Goal: Information Seeking & Learning: Check status

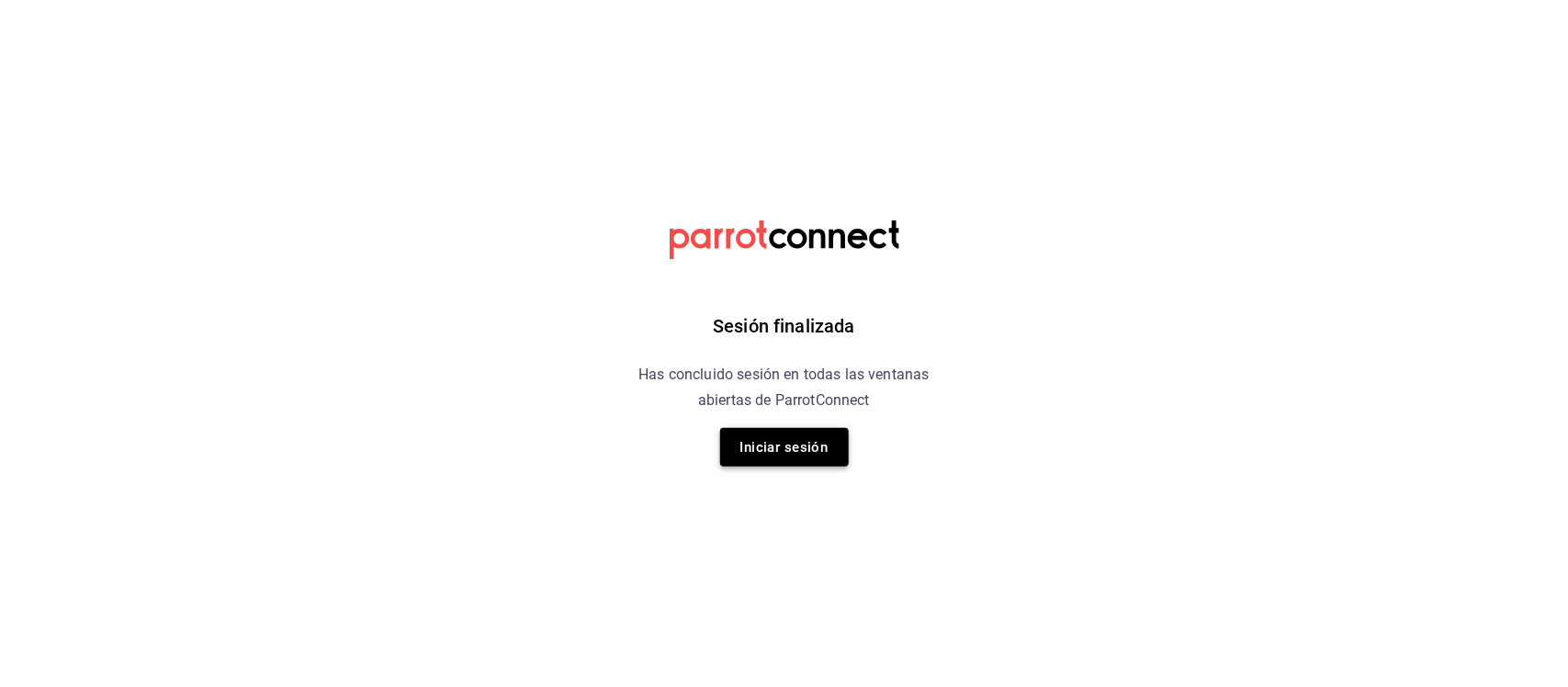
click at [755, 464] on button "Iniciar sesión" at bounding box center [785, 448] width 129 height 38
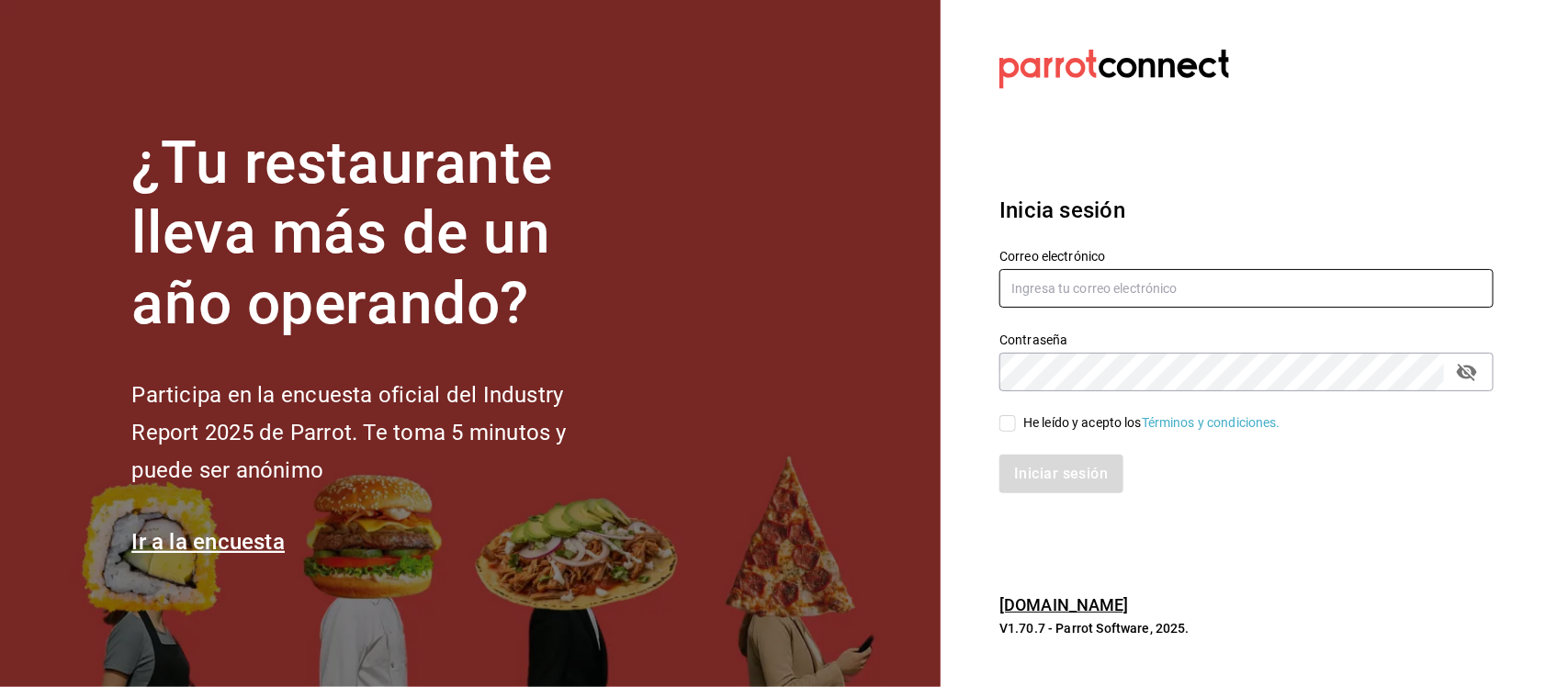
type input "jocelynrdn@gmail.com"
click at [1013, 425] on input "He leído y acepto los Términos y condiciones." at bounding box center [1007, 423] width 16 height 16
checkbox input "true"
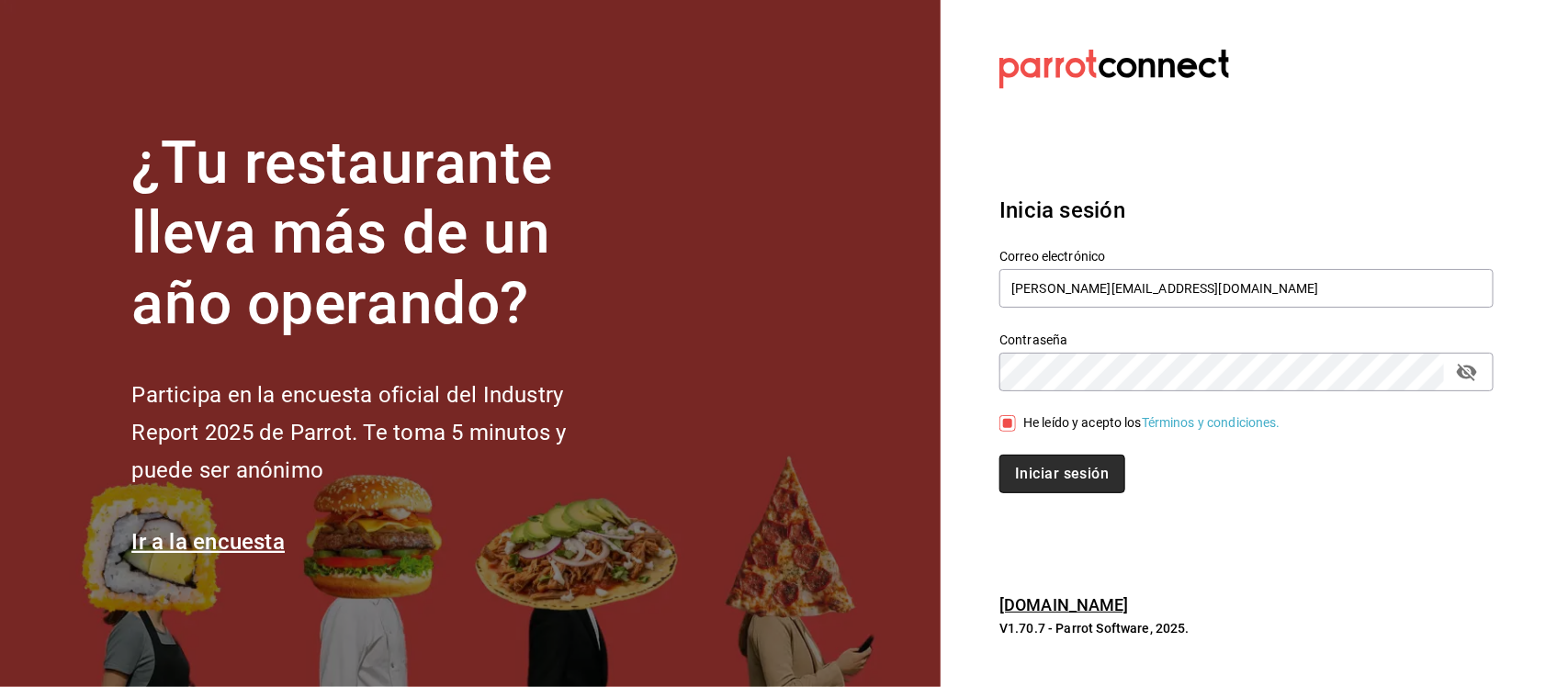
click at [1100, 460] on button "Iniciar sesión" at bounding box center [1062, 474] width 125 height 38
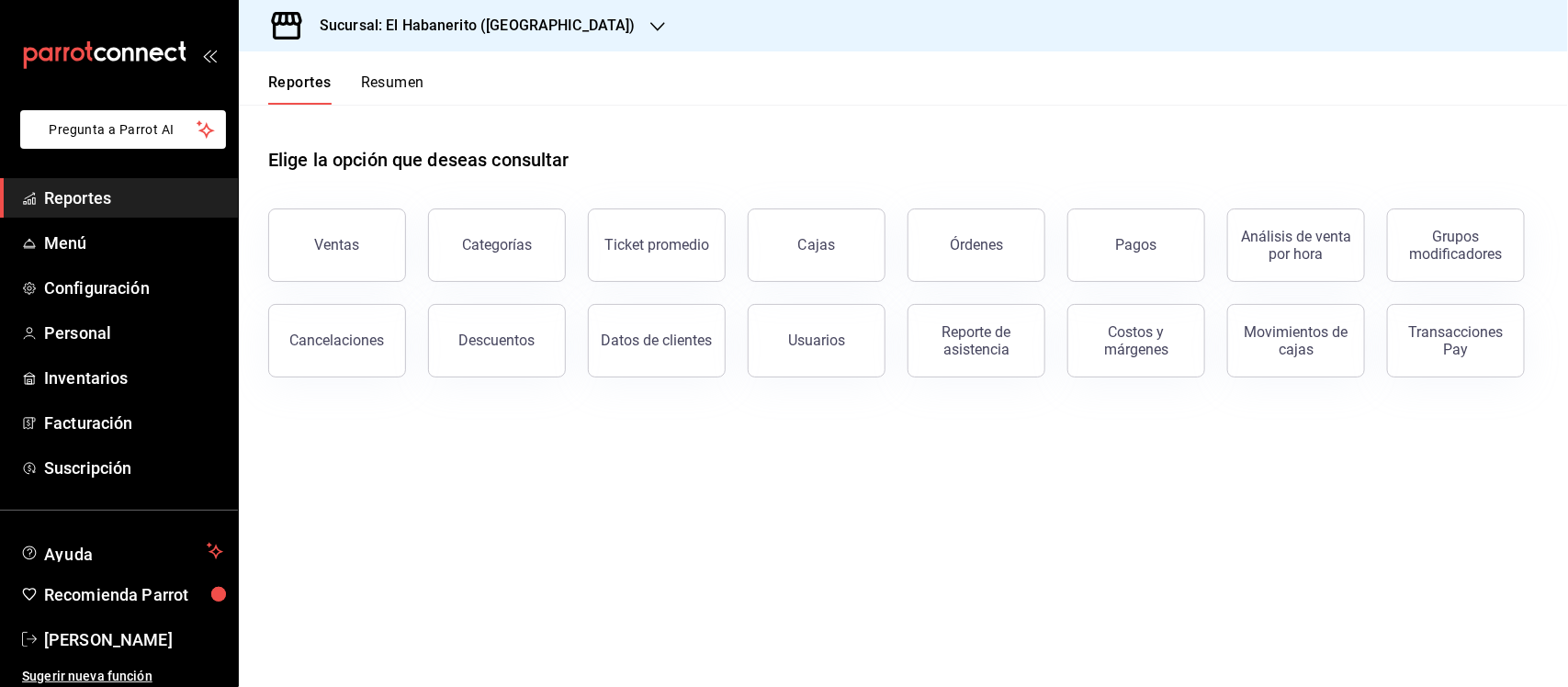
click at [52, 181] on link "Reportes" at bounding box center [119, 197] width 238 height 39
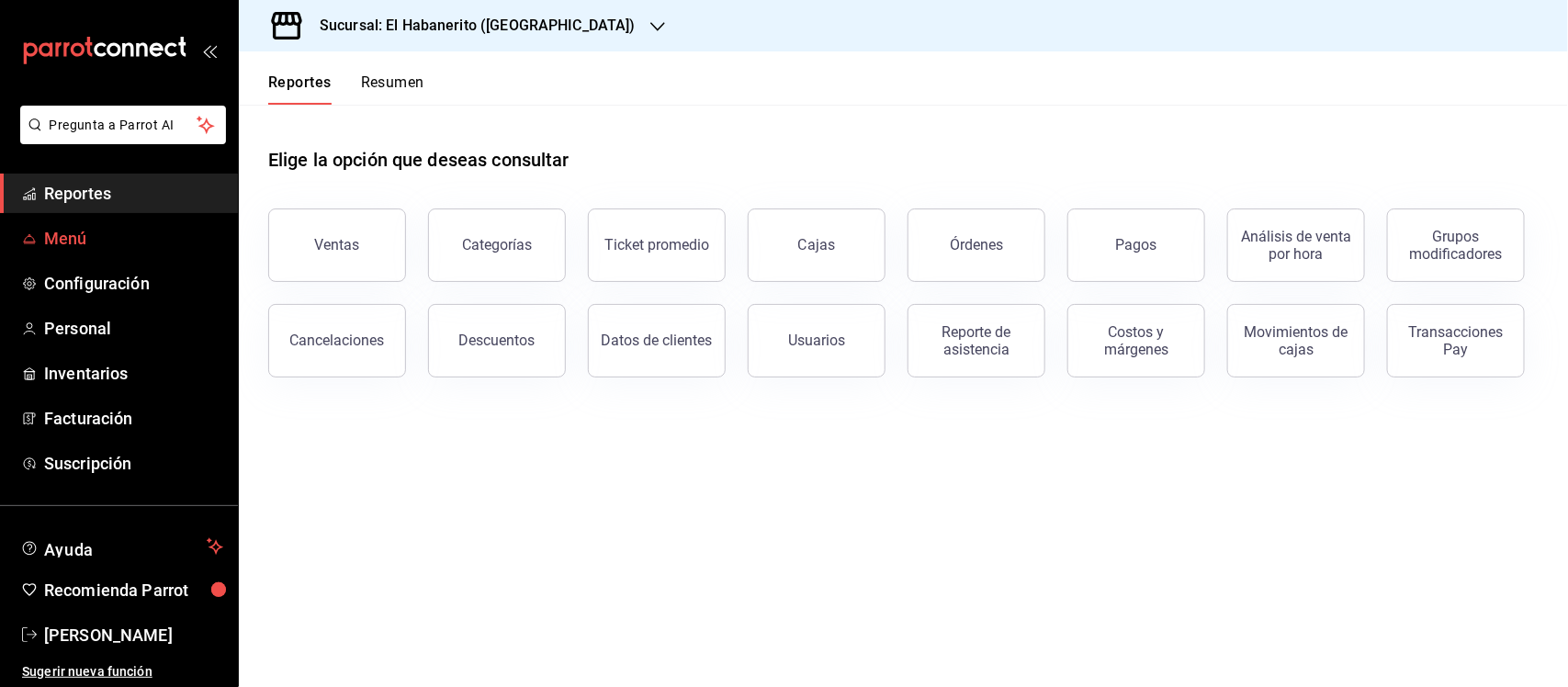
click at [78, 250] on span "Menú" at bounding box center [134, 238] width 179 height 25
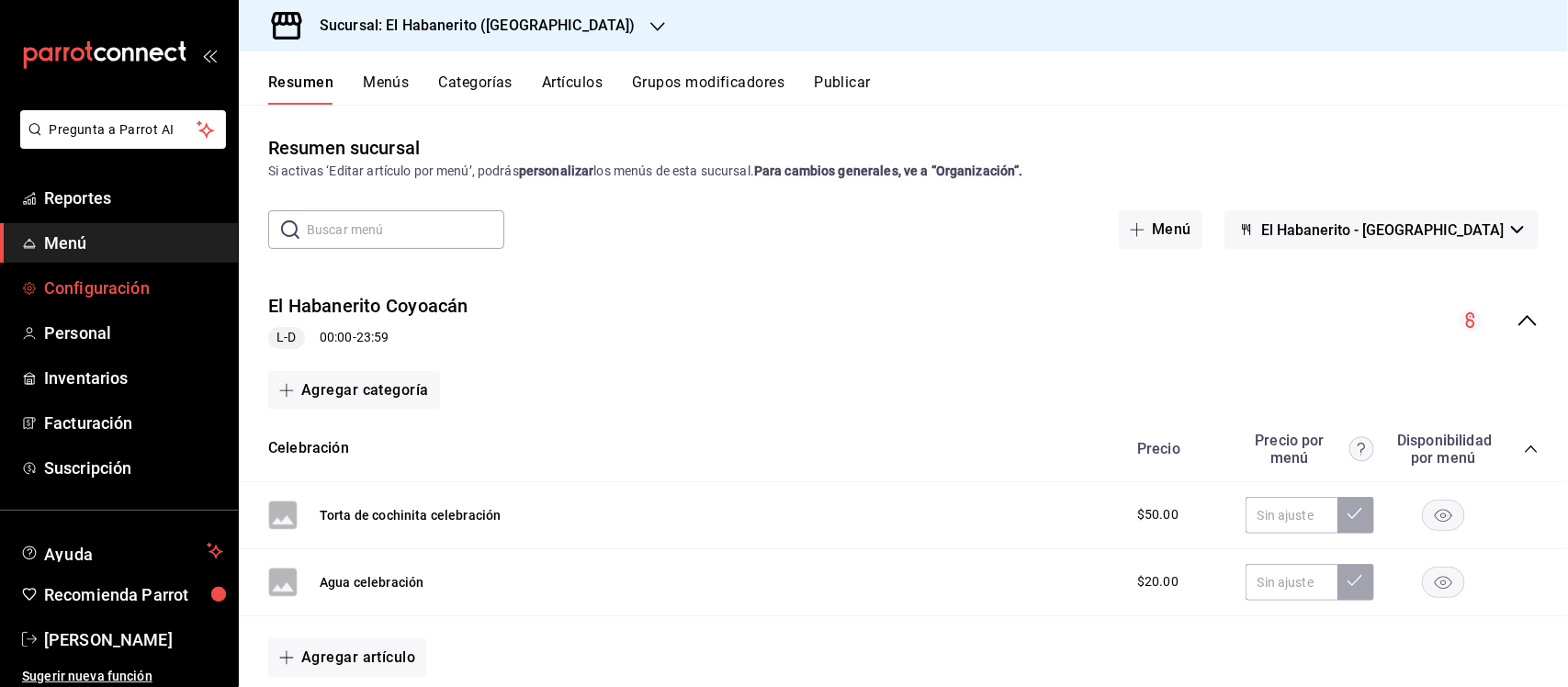
click at [74, 290] on span "Configuración" at bounding box center [134, 288] width 179 height 25
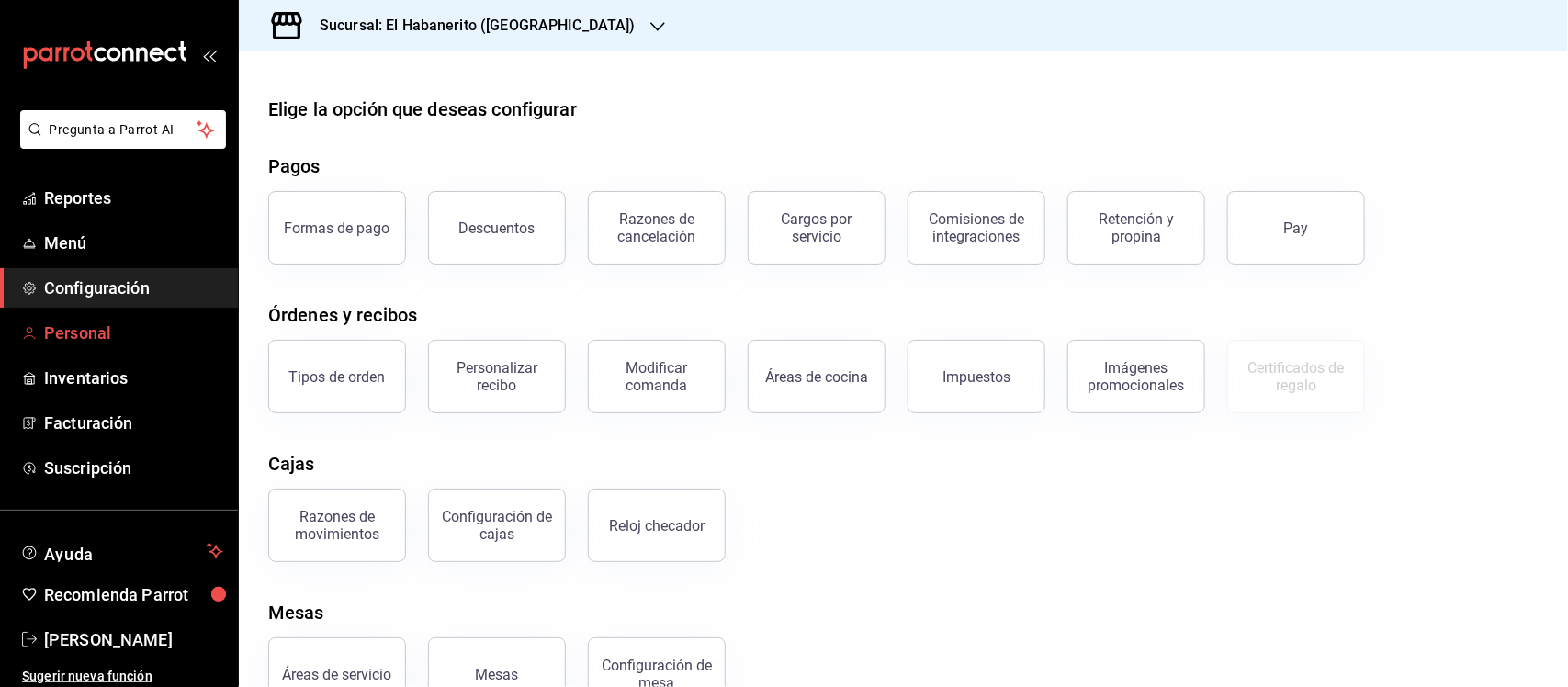
click at [75, 336] on span "Personal" at bounding box center [134, 333] width 179 height 25
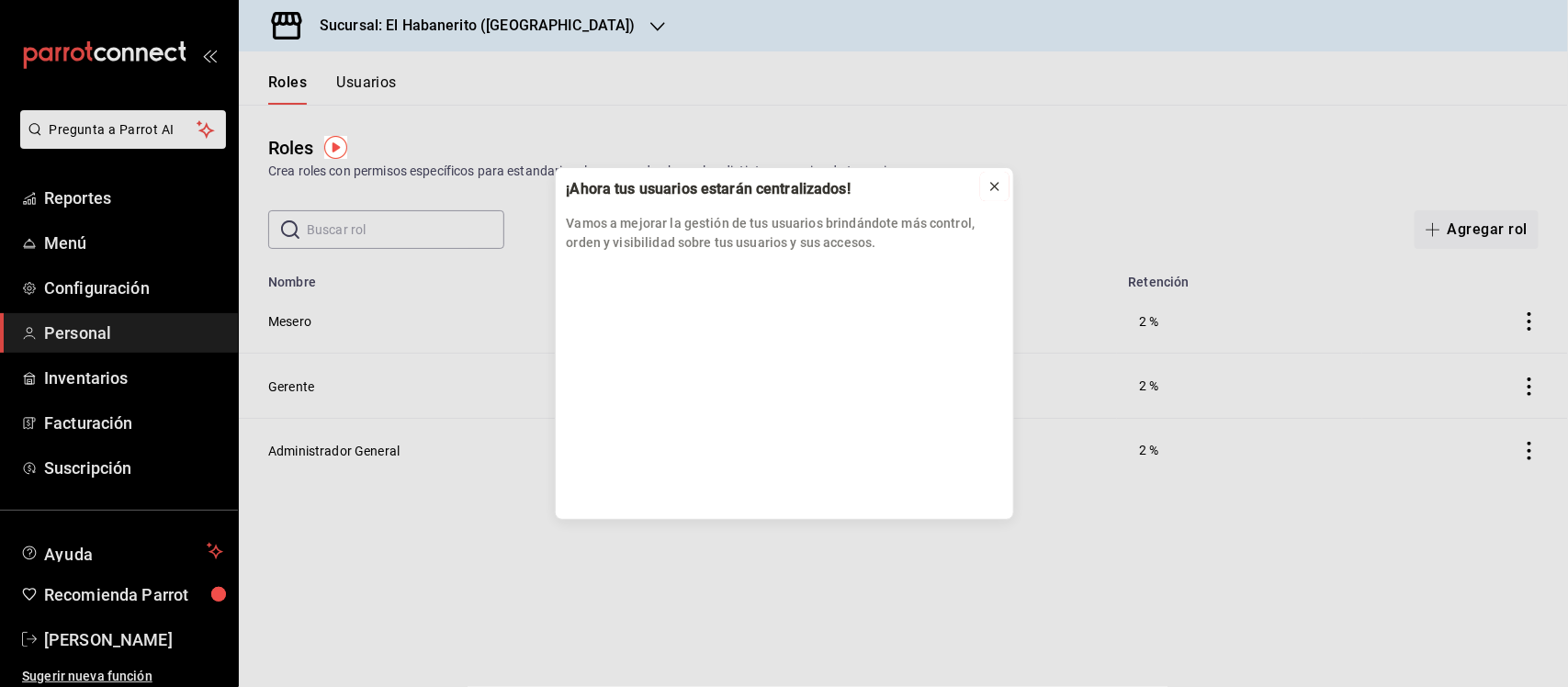
click at [998, 179] on icon at bounding box center [994, 185] width 14 height 14
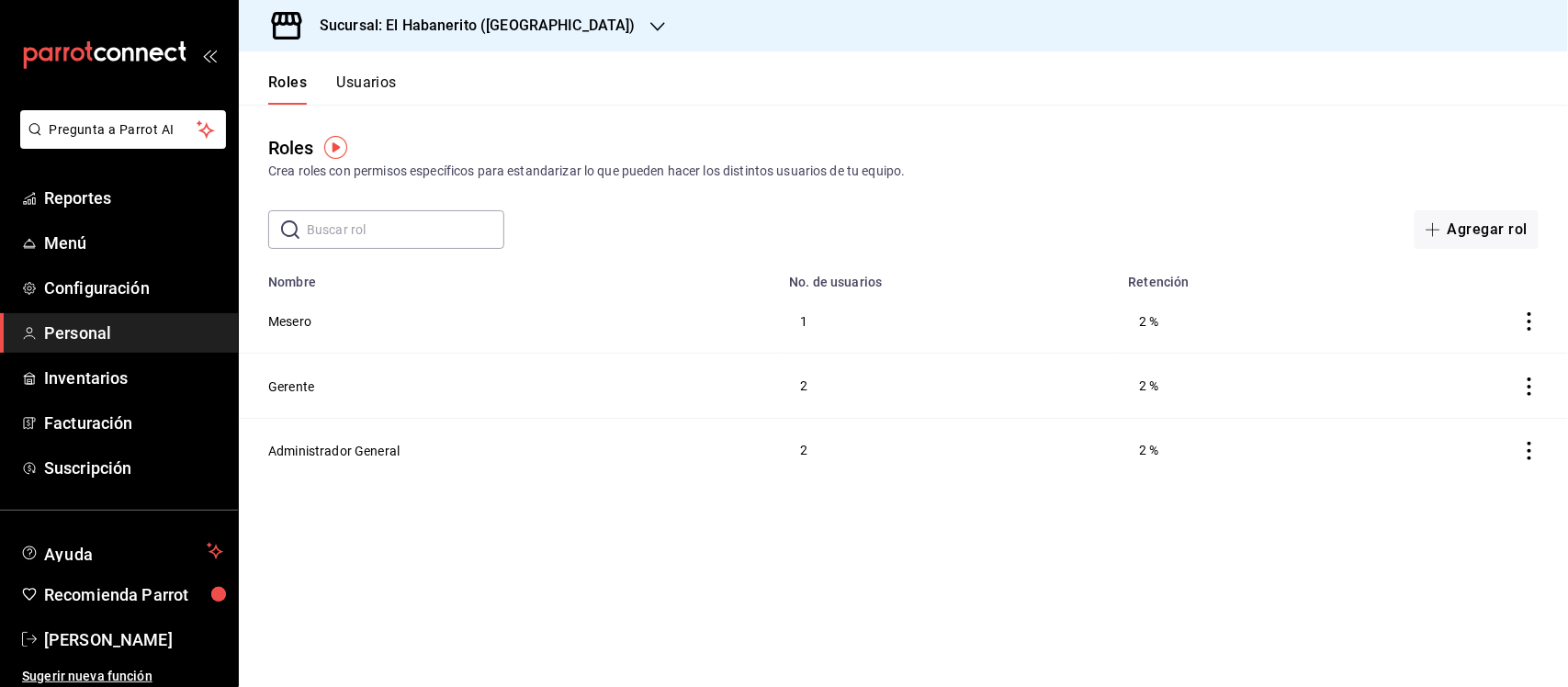
click at [332, 157] on img "button" at bounding box center [335, 148] width 23 height 23
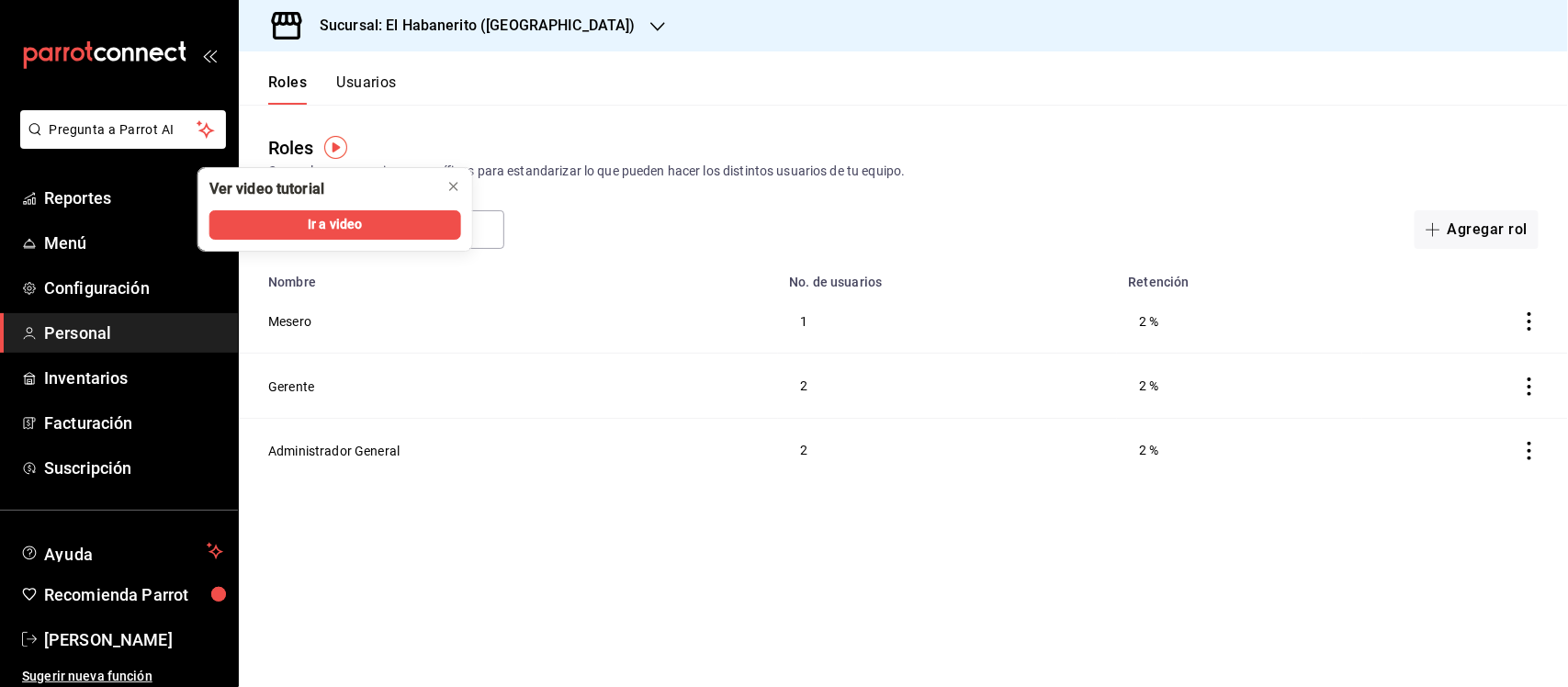
click at [606, 120] on div "Roles Crea roles con permisos específicos para estandarizar lo que pueden hacer…" at bounding box center [903, 177] width 1329 height 144
click at [448, 189] on icon "close" at bounding box center [453, 185] width 14 height 14
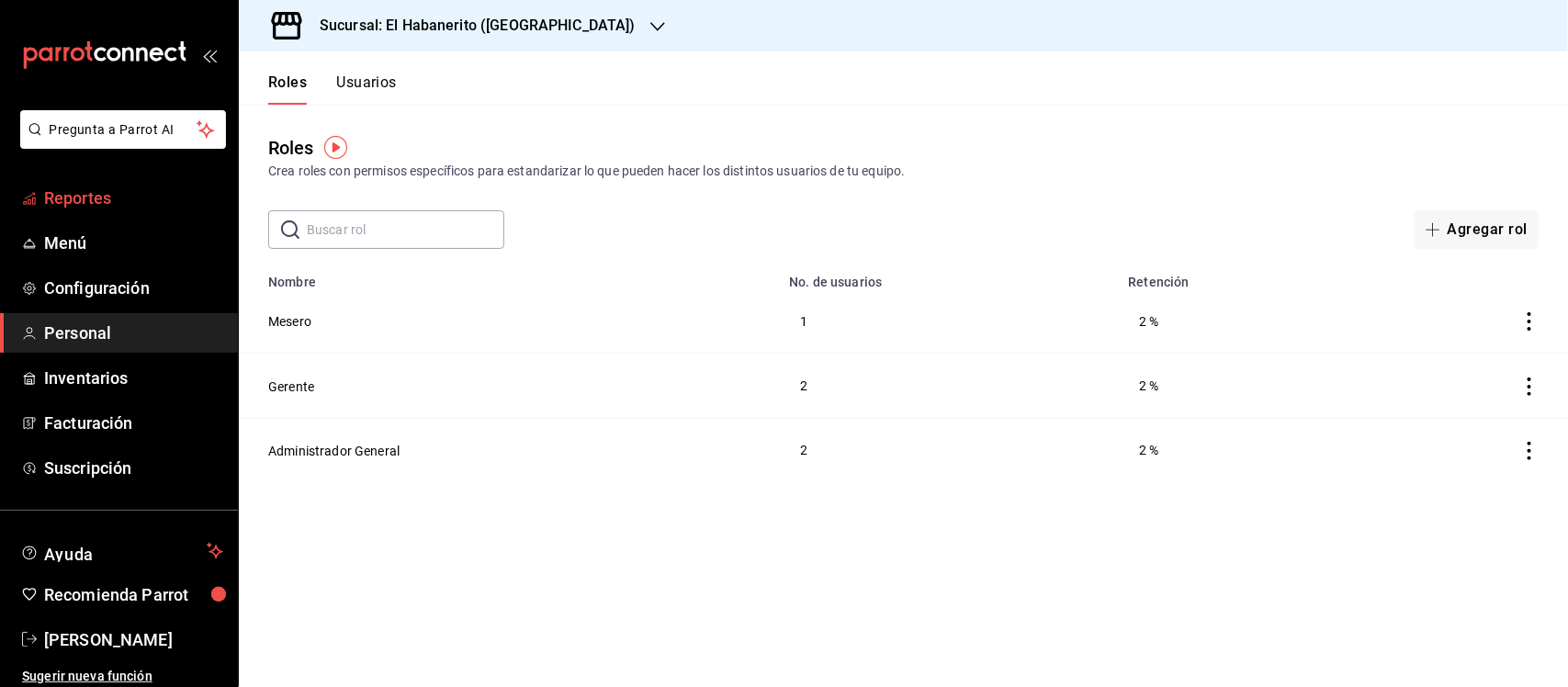
click at [126, 195] on span "Reportes" at bounding box center [134, 198] width 179 height 25
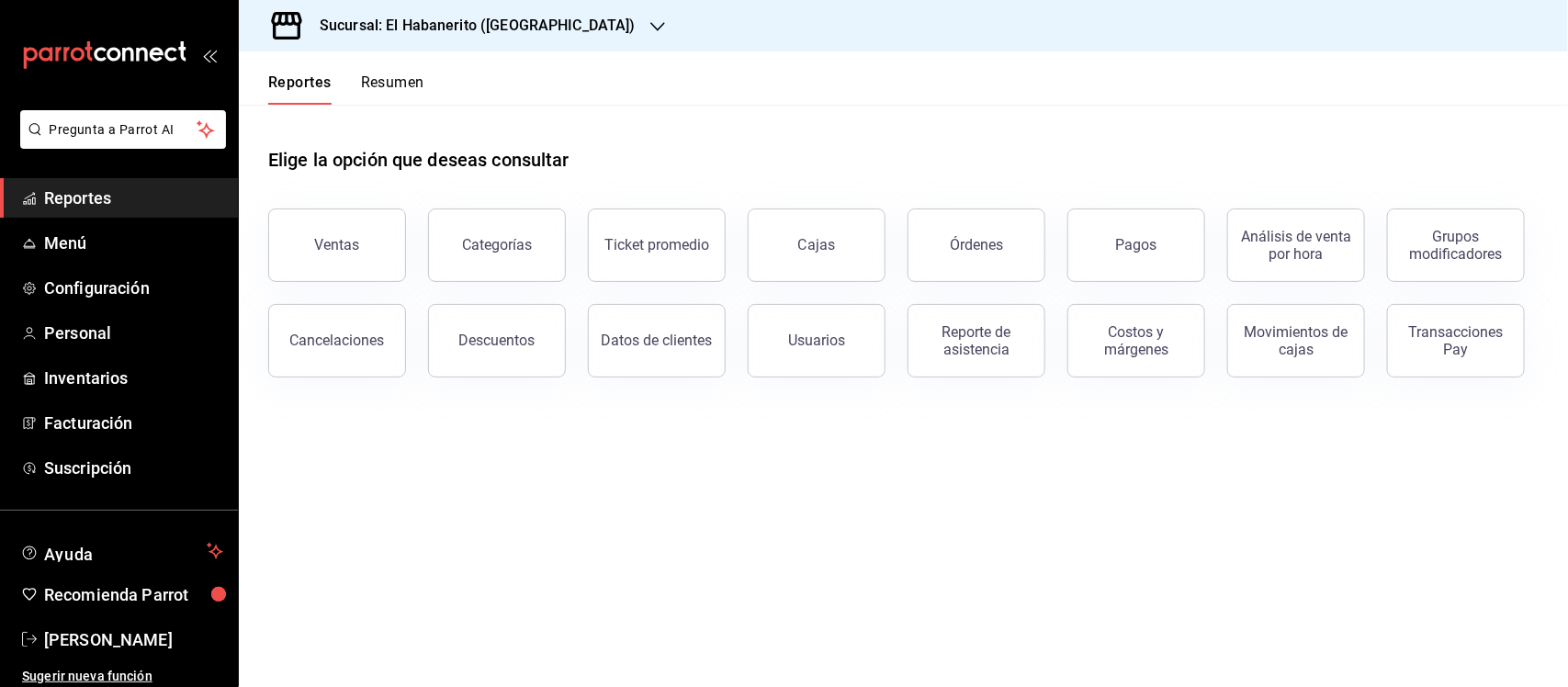
click at [349, 268] on button "Ventas" at bounding box center [336, 245] width 137 height 73
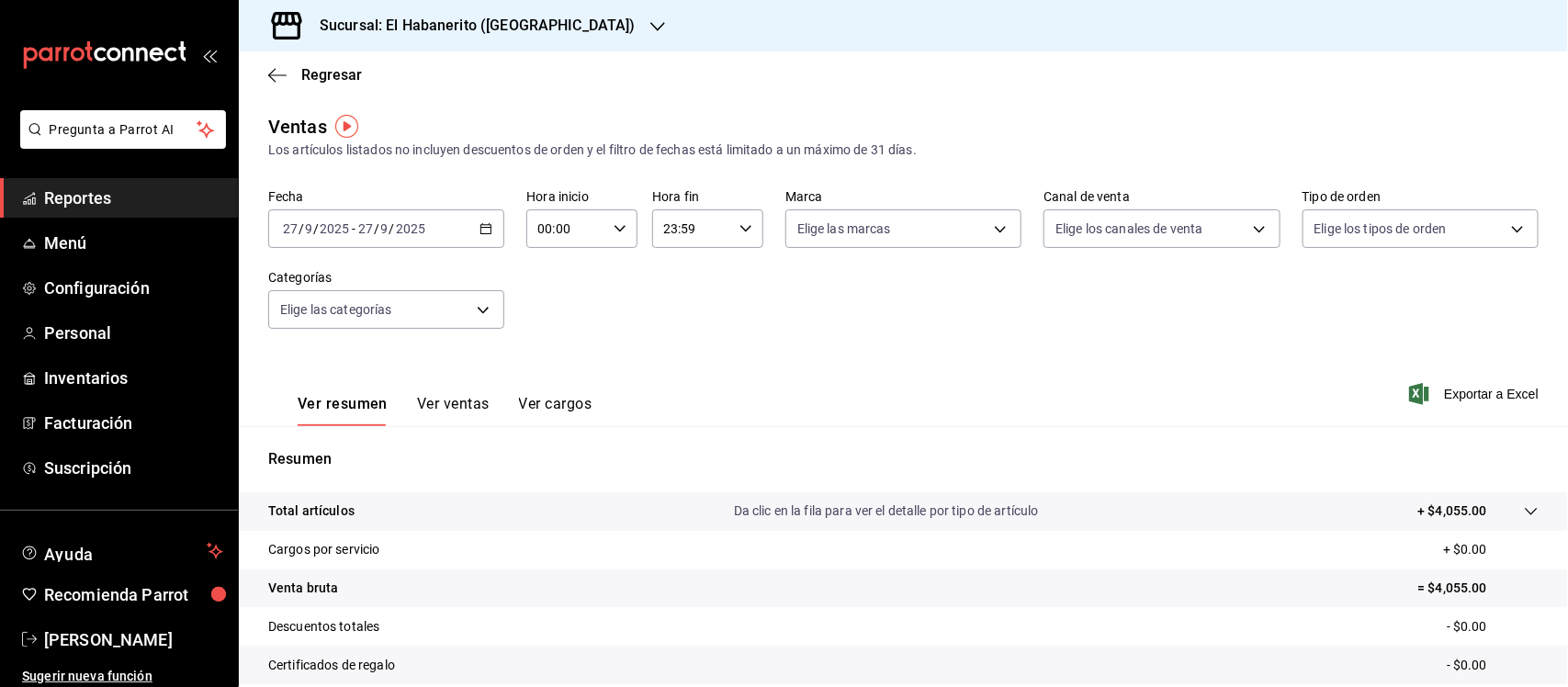
click at [650, 16] on div at bounding box center [657, 26] width 14 height 19
click at [305, 72] on span "El Habanerito ([GEOGRAPHIC_DATA])" at bounding box center [362, 80] width 217 height 19
click at [560, 25] on div "Sucursal: El Habanerito ([GEOGRAPHIC_DATA])" at bounding box center [463, 26] width 419 height 52
click at [251, 119] on div "El Habanerito (CDMX)" at bounding box center [377, 120] width 276 height 41
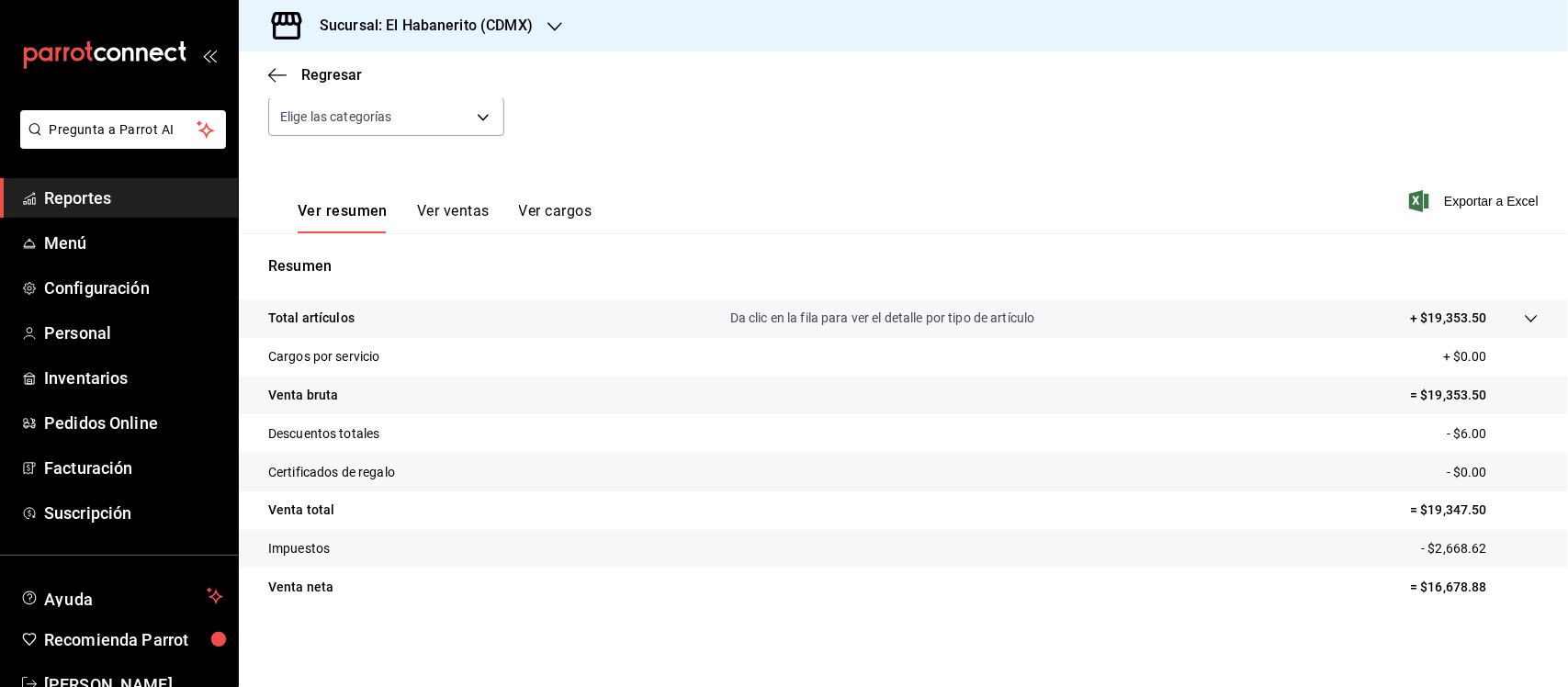
scroll to position [191, 0]
